Goal: Task Accomplishment & Management: Manage account settings

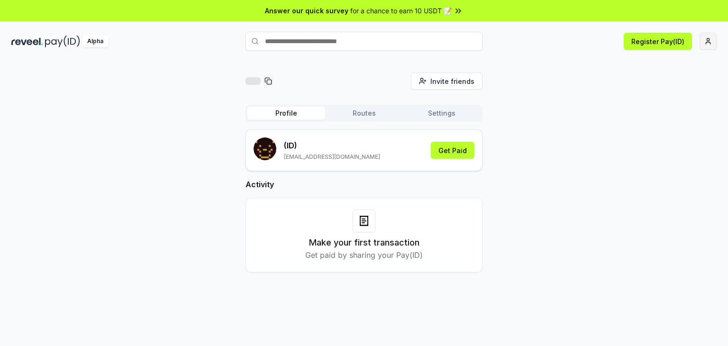
click at [710, 34] on html "Answer our quick survey for a chance to earn 10 USDT 📝 Alpha Register Pay(ID) I…" at bounding box center [364, 173] width 728 height 346
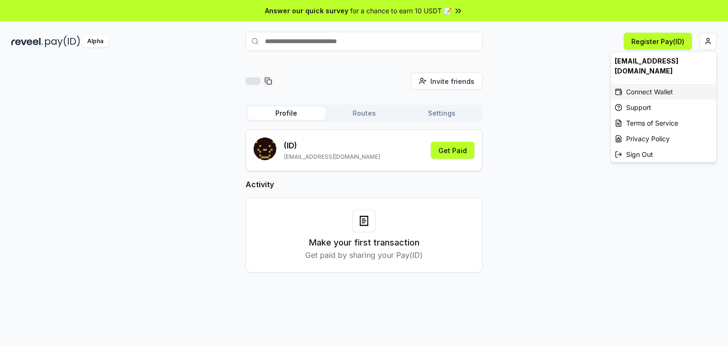
click at [652, 84] on div "Connect Wallet" at bounding box center [663, 92] width 105 height 16
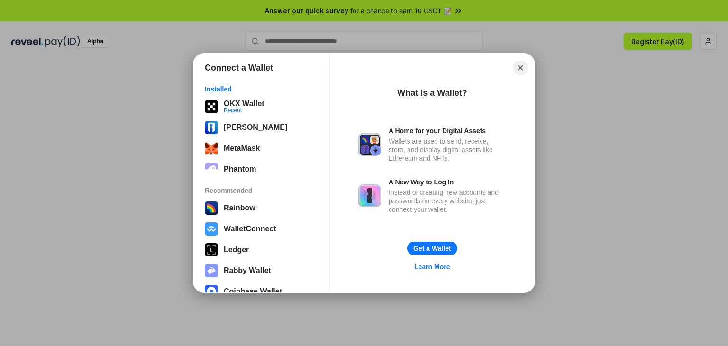
click at [518, 65] on button "Close" at bounding box center [520, 68] width 15 height 15
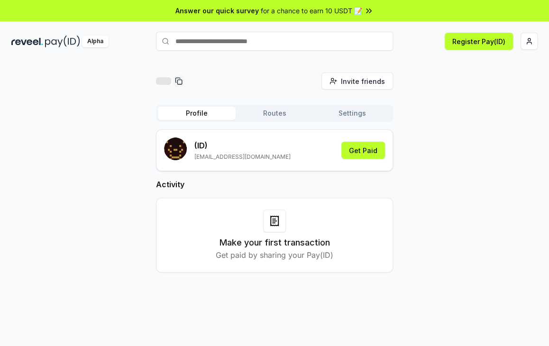
drag, startPoint x: 466, startPoint y: 116, endPoint x: 472, endPoint y: 110, distance: 8.0
click at [466, 116] on div "Invite friends Invite Profile Routes Settings (ID) xelmorimosa@gmail.com Get Pa…" at bounding box center [274, 180] width 526 height 215
click at [530, 44] on html "Answer our quick survey for a chance to earn 10 USDT 📝 Alpha Register Pay(ID) I…" at bounding box center [274, 173] width 549 height 346
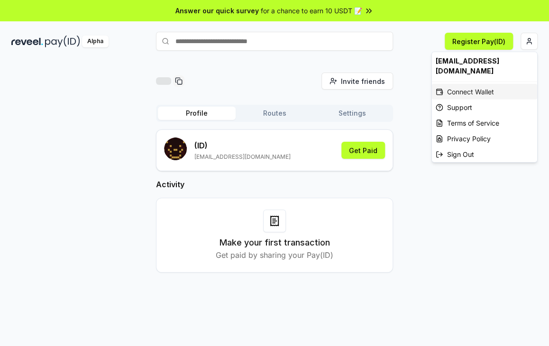
click at [470, 85] on div "Connect Wallet" at bounding box center [484, 92] width 105 height 16
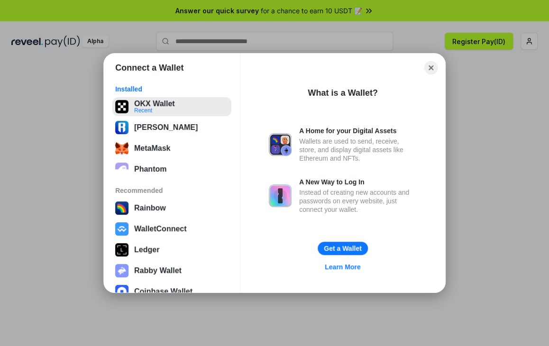
click at [162, 106] on button "OKX Wallet Recent" at bounding box center [171, 106] width 119 height 19
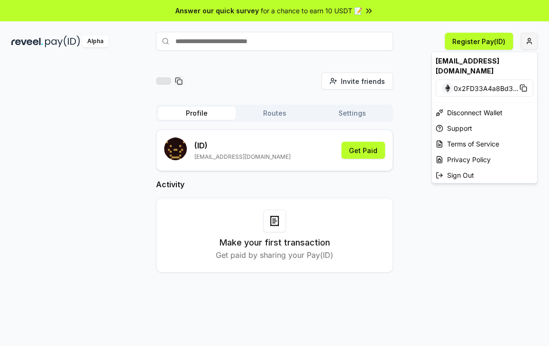
click at [535, 38] on html "Answer our quick survey for a chance to earn 10 USDT 📝 Alpha Register Pay(ID) I…" at bounding box center [274, 173] width 549 height 346
click at [464, 167] on div "Sign Out" at bounding box center [484, 175] width 105 height 16
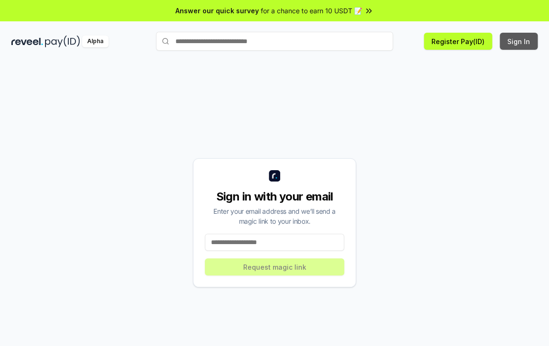
click at [520, 45] on button "Sign In" at bounding box center [519, 41] width 38 height 17
click at [481, 127] on div "Sign in with your email Enter your email address and we’ll send a magic link to…" at bounding box center [274, 223] width 526 height 301
click at [513, 46] on button "Sign In" at bounding box center [519, 41] width 38 height 17
click at [454, 211] on div "Sign in with your email Enter your email address and we’ll send a magic link to…" at bounding box center [274, 223] width 526 height 301
click at [487, 99] on div "Sign in with your email Enter your email address and we’ll send a magic link to…" at bounding box center [274, 223] width 526 height 301
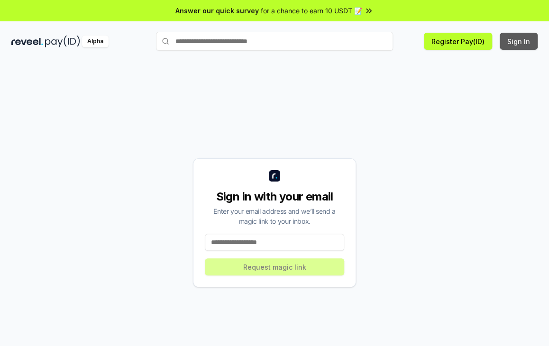
click at [527, 46] on button "Sign In" at bounding box center [519, 41] width 38 height 17
click at [287, 245] on input at bounding box center [274, 242] width 139 height 17
